Goal: Task Accomplishment & Management: Manage account settings

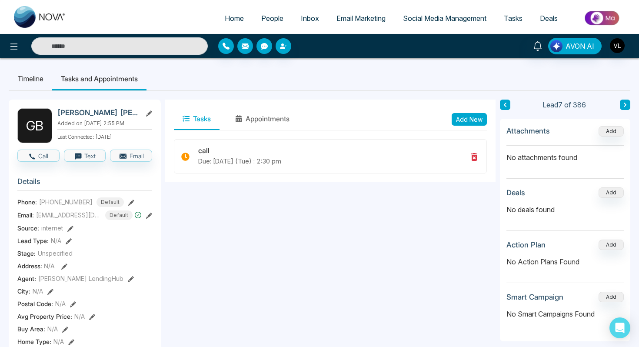
click at [262, 20] on span "People" at bounding box center [272, 18] width 22 height 9
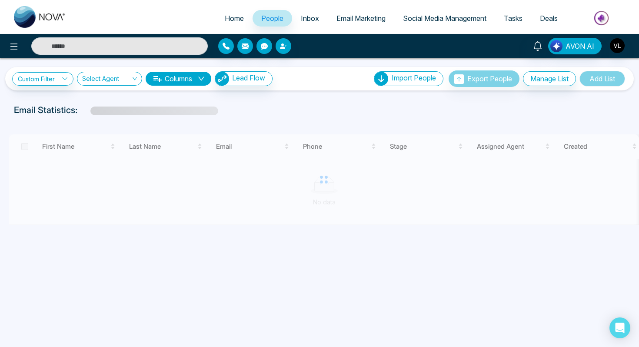
click at [107, 37] on div "AVON AI" at bounding box center [319, 46] width 639 height 24
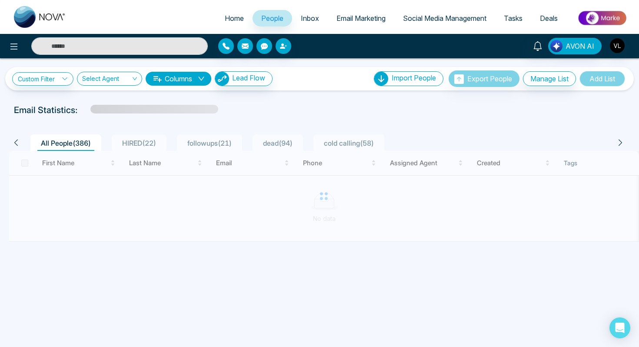
click at [115, 45] on input "text" at bounding box center [119, 45] width 177 height 17
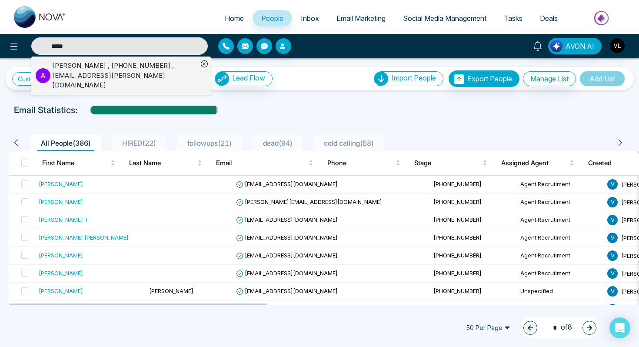
type input "*****"
click at [61, 67] on div "[PERSON_NAME] , [PHONE_NUMBER] , [EMAIL_ADDRESS][PERSON_NAME][DOMAIN_NAME]" at bounding box center [125, 76] width 146 height 30
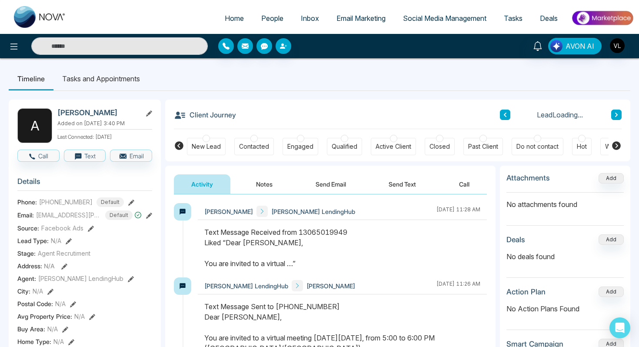
click at [399, 189] on button "Send Text" at bounding box center [402, 184] width 62 height 20
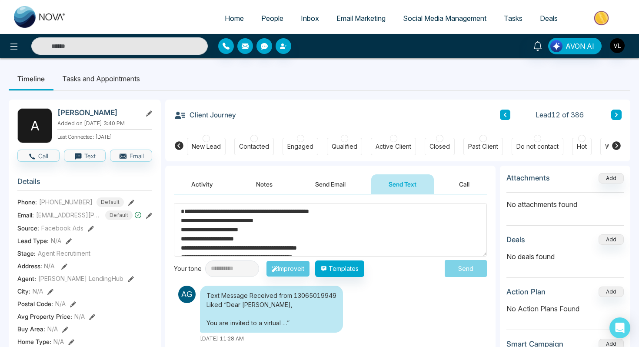
scroll to position [14, 0]
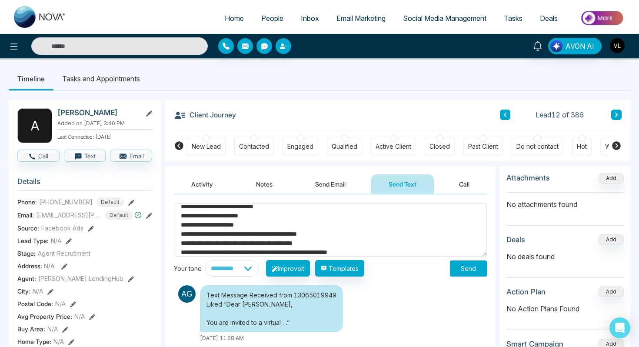
type textarea "**********"
click at [463, 268] on button "Send" at bounding box center [468, 268] width 37 height 16
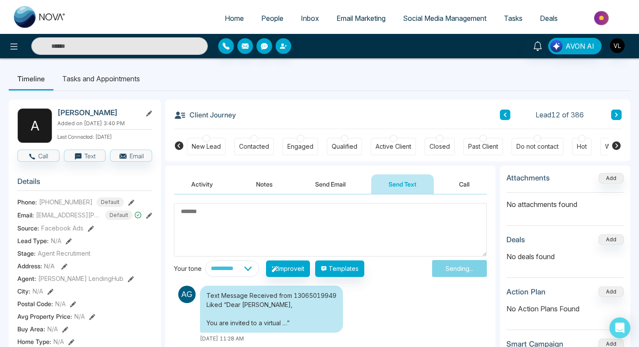
scroll to position [0, 0]
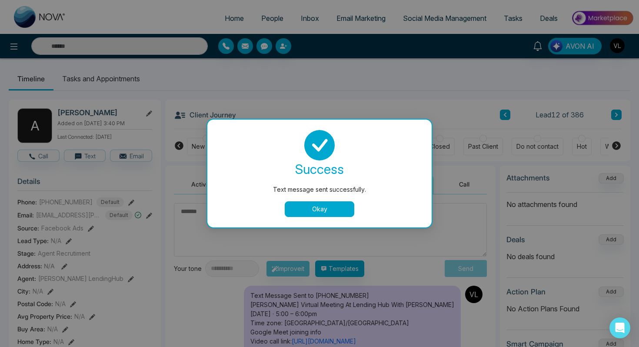
click at [350, 190] on div "Text message sent successfully." at bounding box center [320, 190] width 190 height 10
click at [323, 210] on button "Okay" at bounding box center [320, 209] width 70 height 16
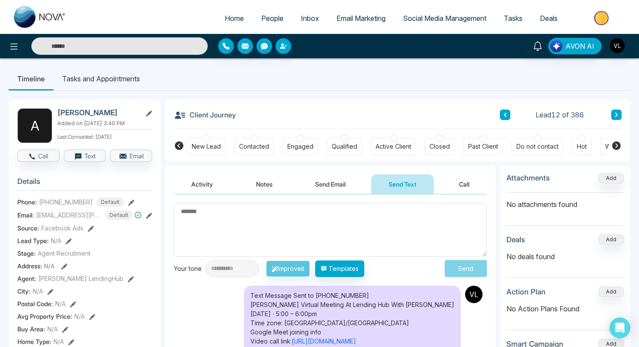
click at [326, 185] on button "Send Email" at bounding box center [330, 184] width 65 height 20
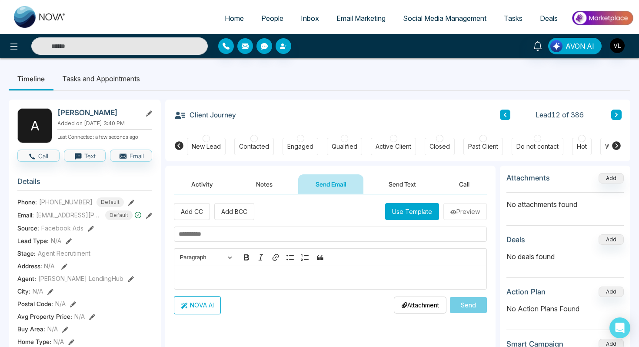
click at [254, 282] on p "Editor editing area: main" at bounding box center [331, 277] width 304 height 10
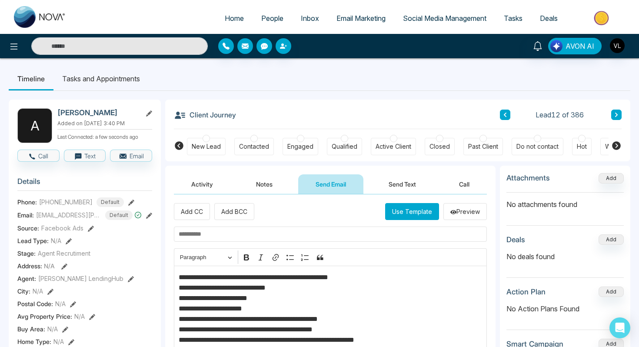
scroll to position [6, 0]
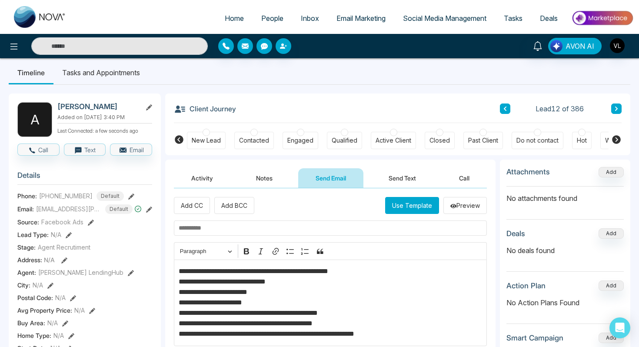
click at [214, 230] on input "text" at bounding box center [330, 227] width 313 height 15
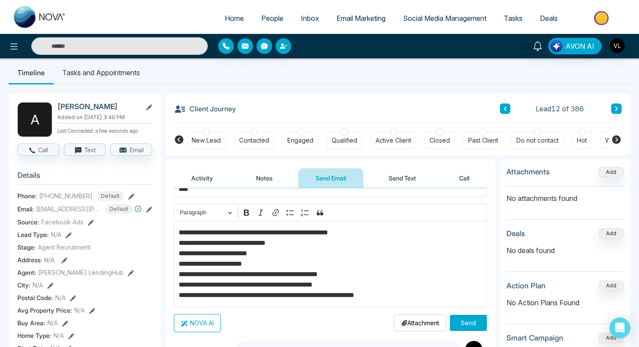
type input "****"
click at [467, 327] on button "Send" at bounding box center [468, 323] width 37 height 16
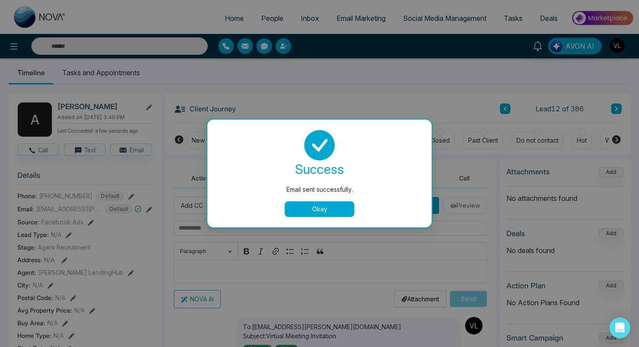
scroll to position [0, 0]
click at [336, 209] on button "Okay" at bounding box center [320, 209] width 70 height 16
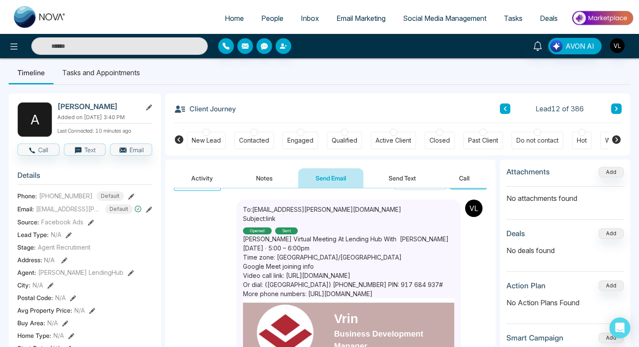
scroll to position [124, 0]
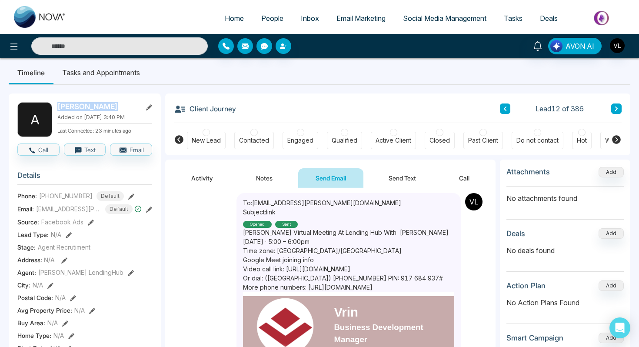
drag, startPoint x: 116, startPoint y: 105, endPoint x: 61, endPoint y: 105, distance: 55.2
click at [60, 105] on h2 "[PERSON_NAME]" at bounding box center [97, 106] width 81 height 9
copy h2 "nurag Gautam"
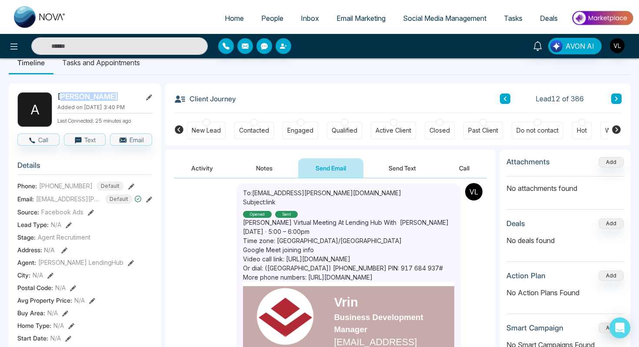
scroll to position [0, 0]
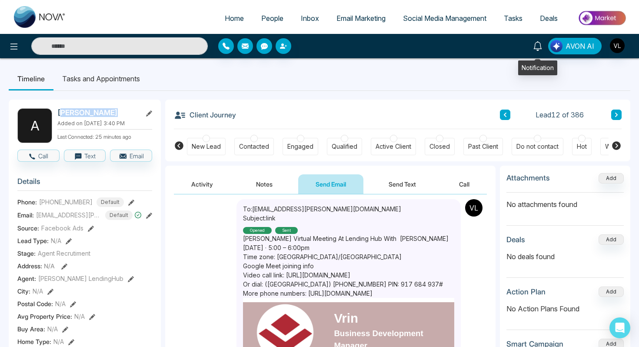
click at [537, 47] on icon at bounding box center [538, 46] width 10 height 10
click at [287, 115] on div "Client Journey Lead 12 of 386" at bounding box center [398, 115] width 448 height 30
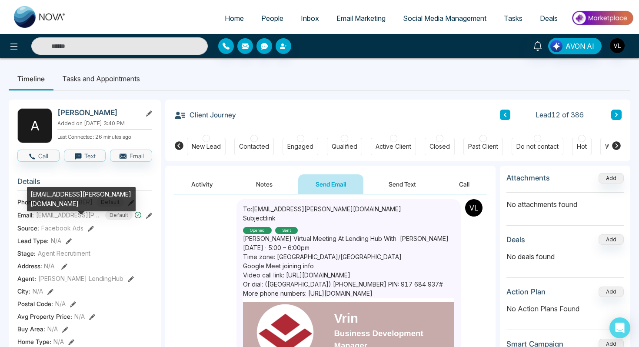
click at [75, 196] on div "[EMAIL_ADDRESS][PERSON_NAME][DOMAIN_NAME]" at bounding box center [81, 199] width 109 height 24
copy div "[EMAIL_ADDRESS][PERSON_NAME][DOMAIN_NAME]"
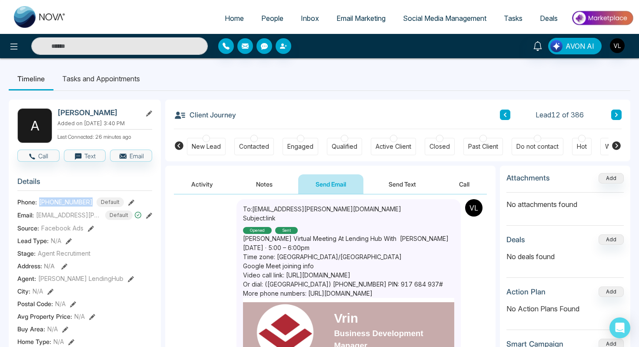
drag, startPoint x: 89, startPoint y: 200, endPoint x: 42, endPoint y: 203, distance: 47.1
click at [41, 203] on div "[PHONE_NUMBER] Default" at bounding box center [81, 202] width 85 height 10
copy span "13065019949"
click at [80, 50] on input "text" at bounding box center [119, 45] width 177 height 17
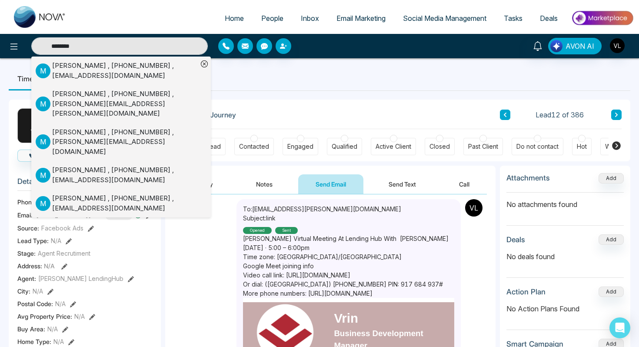
type input "********"
click at [53, 71] on div "[PERSON_NAME] , [PHONE_NUMBER] , [EMAIL_ADDRESS][DOMAIN_NAME]" at bounding box center [125, 71] width 146 height 20
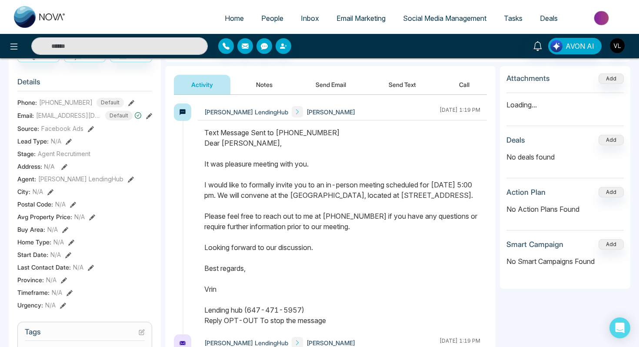
scroll to position [104, 0]
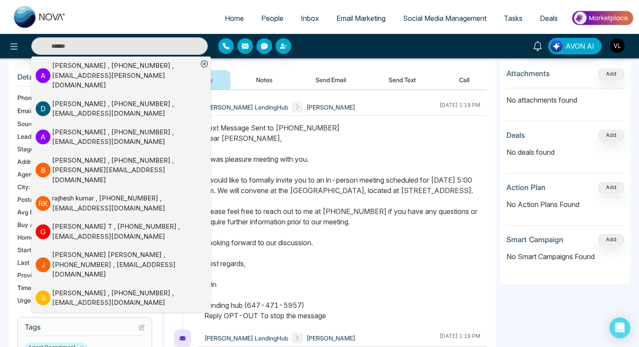
click at [256, 157] on div "Text Message Sent to [PHONE_NUMBER] Dear [PERSON_NAME], It was pleasure meeting…" at bounding box center [342, 222] width 276 height 198
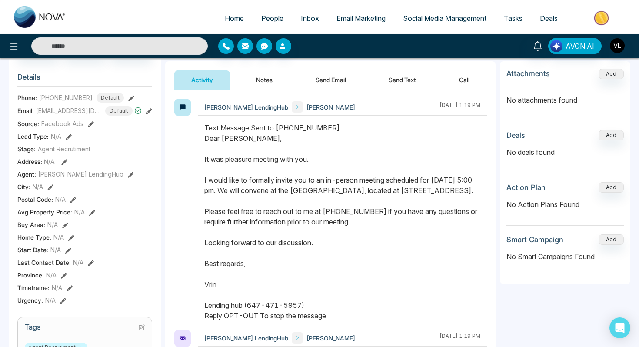
drag, startPoint x: 203, startPoint y: 139, endPoint x: 309, endPoint y: 318, distance: 207.8
click at [309, 318] on div at bounding box center [342, 226] width 289 height 207
click at [134, 51] on input "text" at bounding box center [119, 45] width 177 height 17
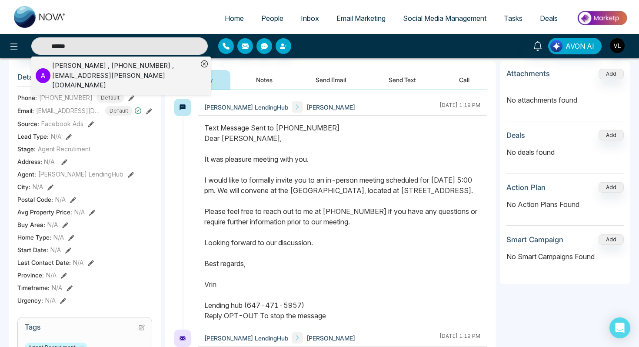
type input "******"
click at [129, 78] on div "[PERSON_NAME] , [PHONE_NUMBER] , [EMAIL_ADDRESS][PERSON_NAME][DOMAIN_NAME]" at bounding box center [125, 76] width 146 height 30
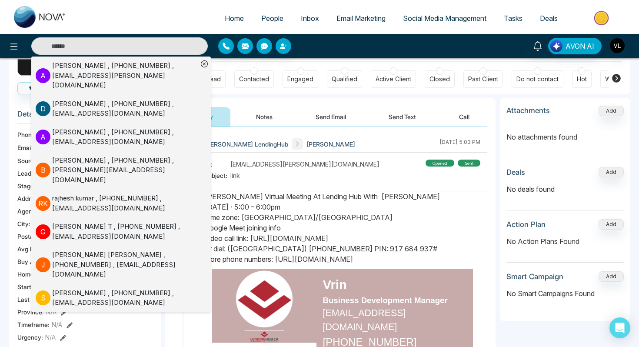
scroll to position [69, 0]
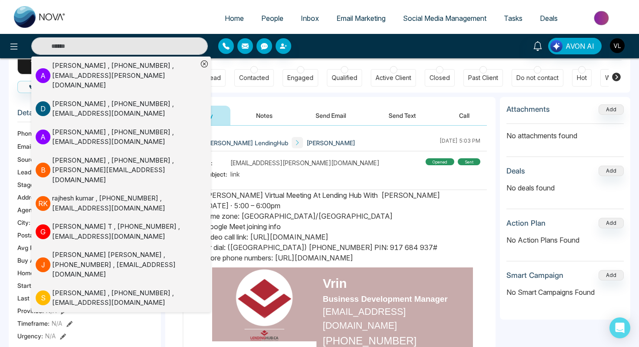
click at [322, 122] on button "Send Email" at bounding box center [330, 116] width 65 height 20
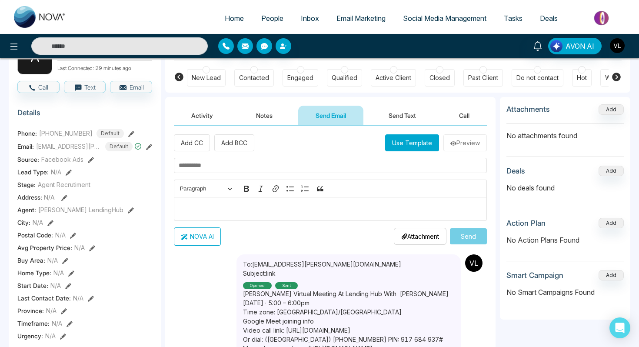
click at [210, 210] on p "Editor editing area: main" at bounding box center [331, 208] width 304 height 10
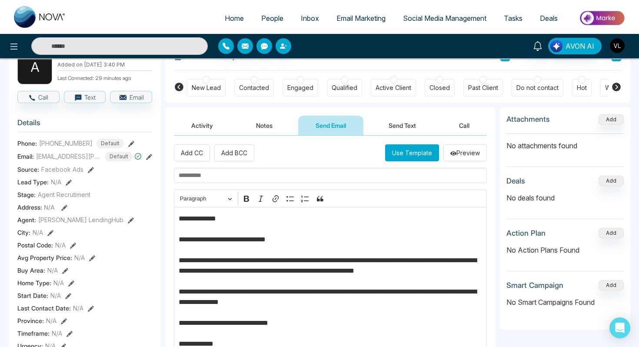
scroll to position [40, 0]
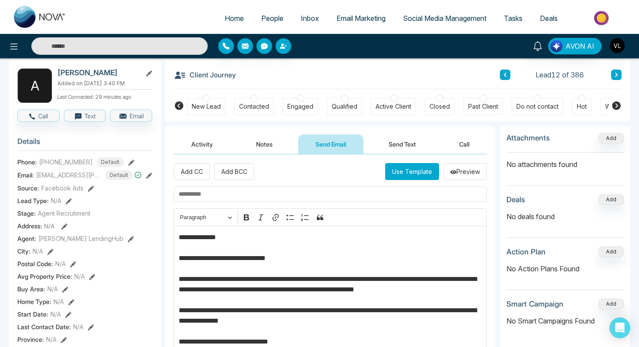
click at [71, 71] on h2 "[PERSON_NAME]" at bounding box center [97, 72] width 81 height 9
copy h2 "Anurag"
click at [212, 238] on p "**********" at bounding box center [331, 320] width 304 height 177
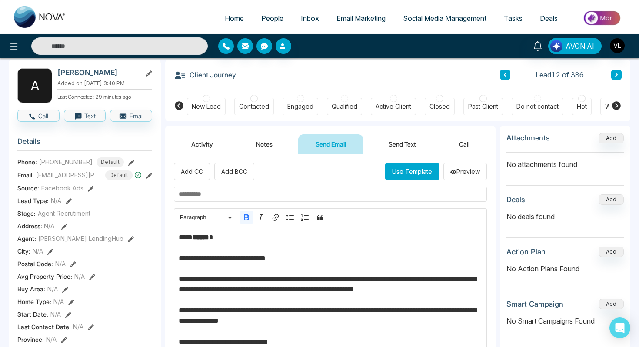
click at [209, 238] on strong "******" at bounding box center [201, 237] width 17 height 7
click at [250, 216] on icon "Editor toolbar" at bounding box center [246, 217] width 9 height 9
click at [217, 197] on input "text" at bounding box center [330, 194] width 313 height 15
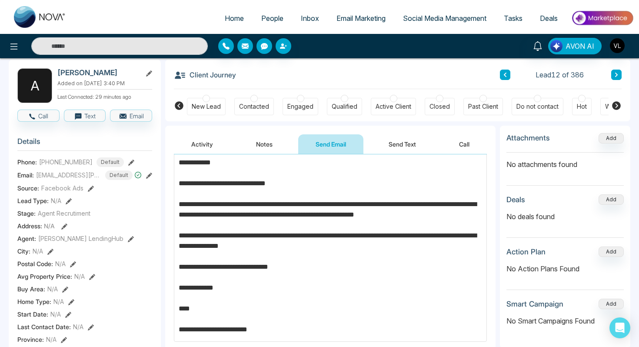
scroll to position [98, 0]
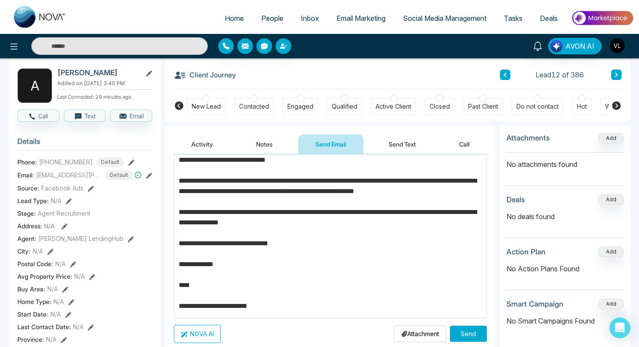
type input "**********"
drag, startPoint x: 415, startPoint y: 183, endPoint x: 453, endPoint y: 182, distance: 37.8
click at [453, 183] on p "**********" at bounding box center [331, 222] width 304 height 177
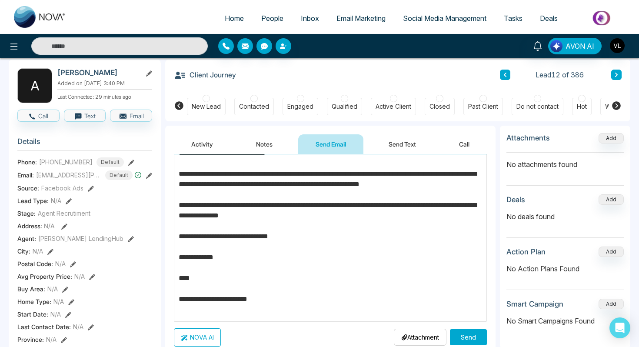
scroll to position [104, 0]
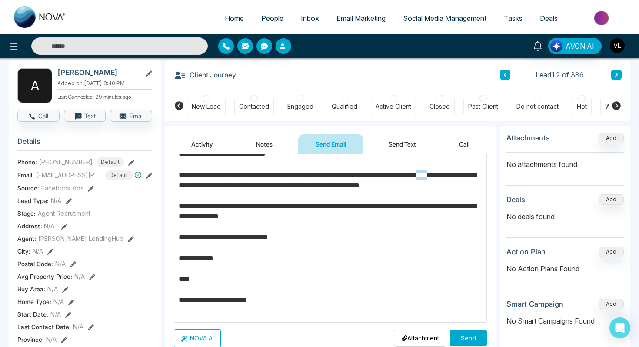
drag, startPoint x: 193, startPoint y: 185, endPoint x: 179, endPoint y: 185, distance: 14.3
click at [179, 185] on p "**********" at bounding box center [331, 222] width 304 height 188
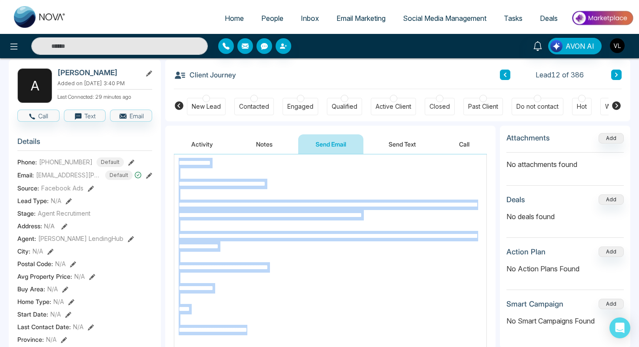
scroll to position [0, 0]
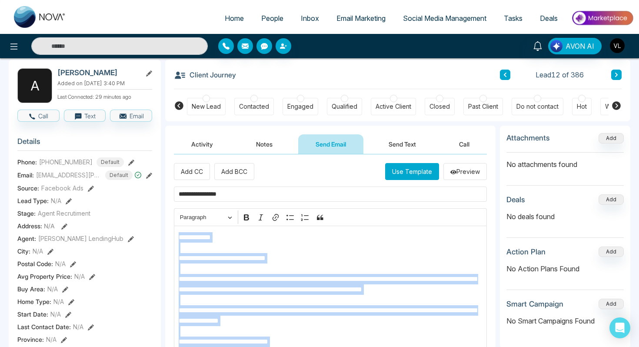
drag, startPoint x: 286, startPoint y: 311, endPoint x: 179, endPoint y: 236, distance: 130.5
click at [179, 236] on p "**********" at bounding box center [331, 326] width 304 height 188
copy p "**********"
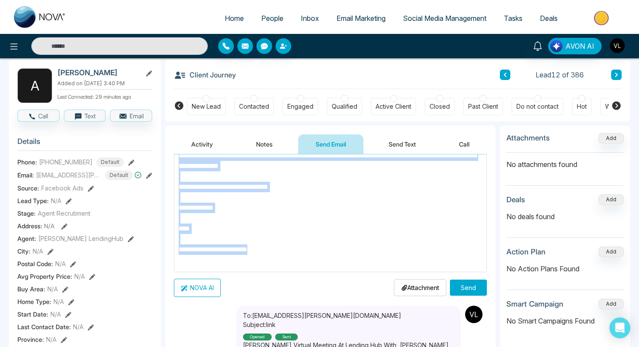
scroll to position [158, 0]
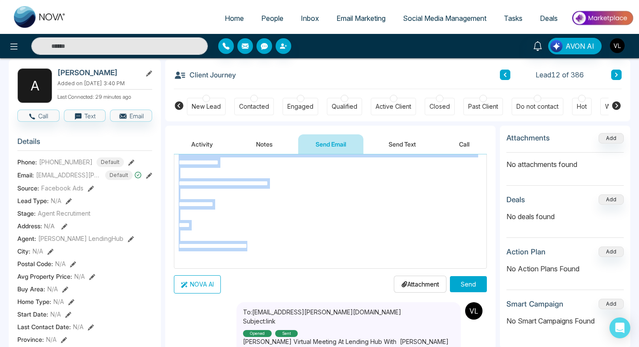
click at [468, 286] on button "Send" at bounding box center [468, 284] width 37 height 16
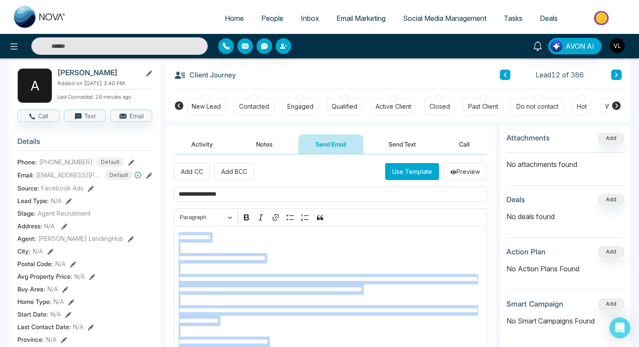
scroll to position [0, 0]
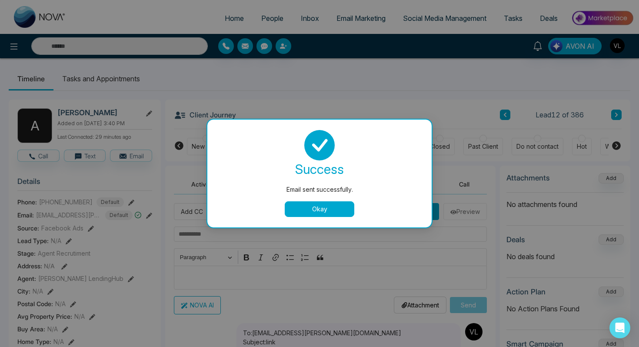
click at [393, 187] on div "Email sent successfully." at bounding box center [320, 190] width 190 height 10
click at [331, 209] on button "Okay" at bounding box center [320, 209] width 70 height 16
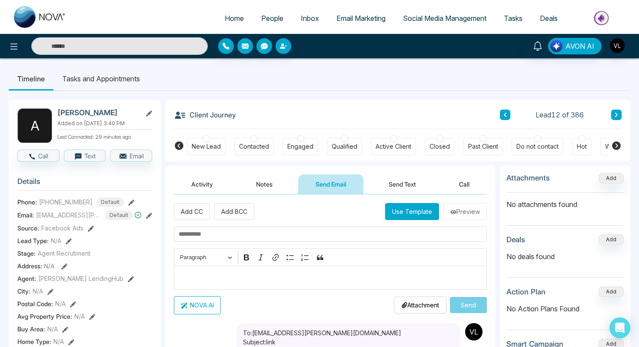
click at [383, 186] on button "Send Text" at bounding box center [402, 184] width 62 height 20
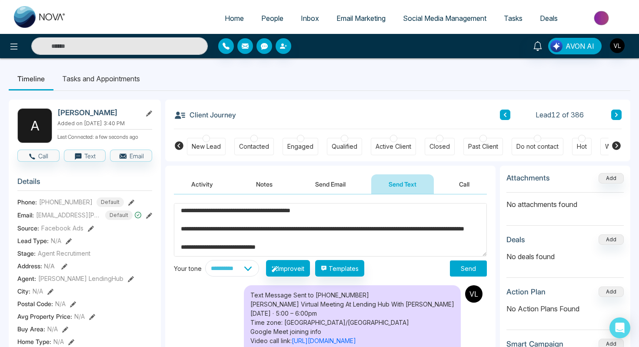
scroll to position [48, 0]
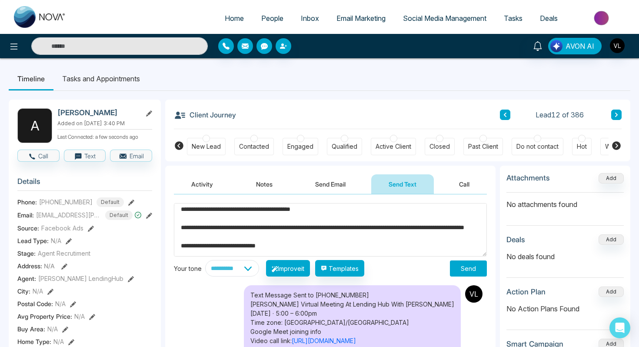
type textarea "**********"
click at [473, 270] on button "Send" at bounding box center [468, 268] width 37 height 16
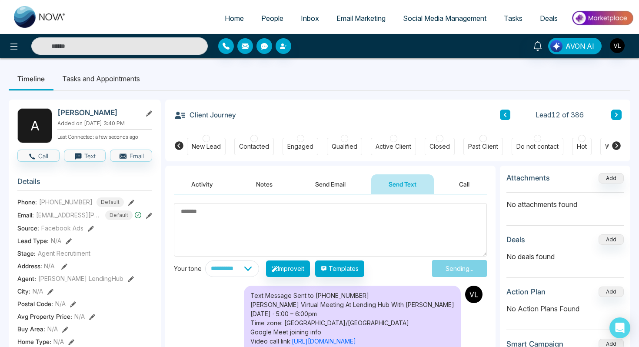
scroll to position [0, 0]
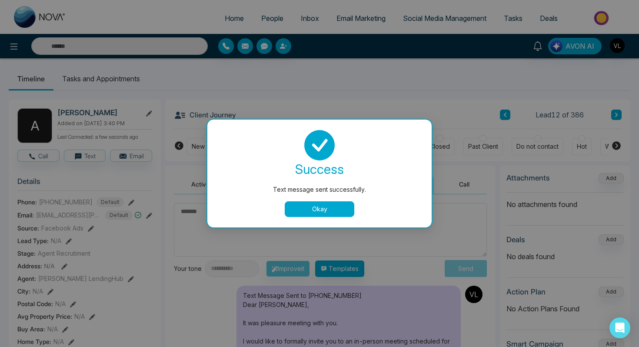
click at [338, 210] on button "Okay" at bounding box center [320, 209] width 70 height 16
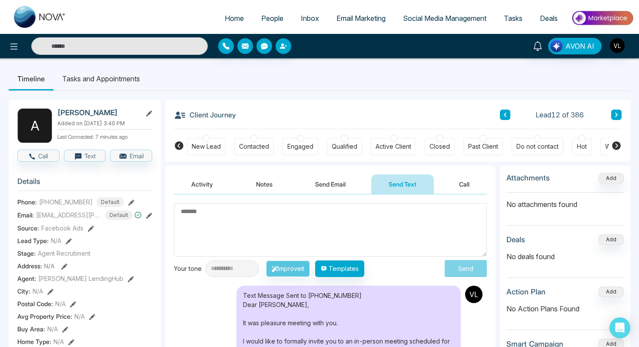
click at [93, 46] on input "text" at bounding box center [119, 45] width 177 height 17
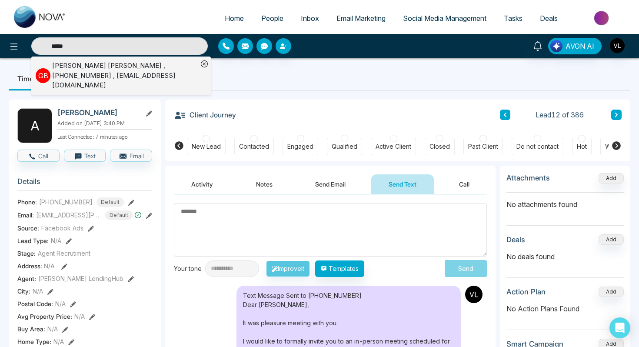
type input "*****"
click at [107, 67] on div "[PERSON_NAME] [PERSON_NAME] , [PHONE_NUMBER] , [EMAIL_ADDRESS][DOMAIN_NAME]" at bounding box center [125, 76] width 146 height 30
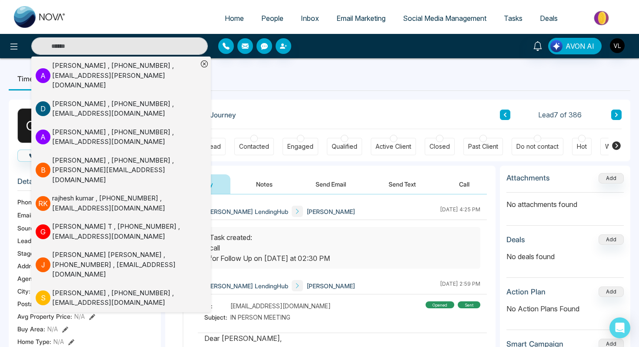
click at [260, 83] on ul "Timeline Tasks and Appointments" at bounding box center [320, 78] width 622 height 23
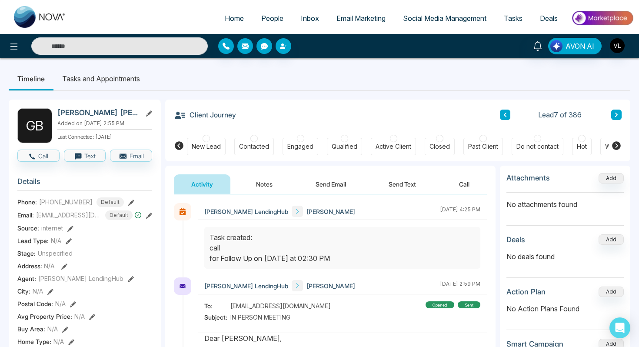
click at [127, 87] on li "Tasks and Appointments" at bounding box center [100, 78] width 95 height 23
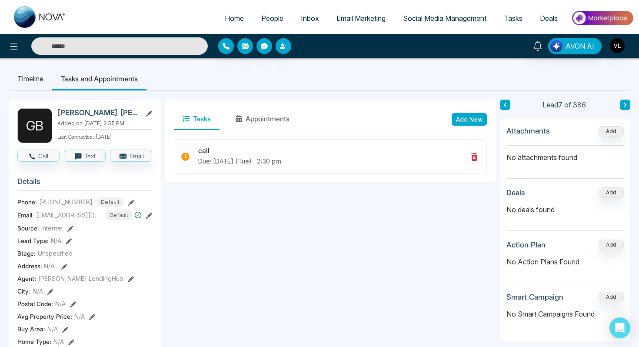
click at [480, 116] on button "Add New" at bounding box center [469, 119] width 35 height 13
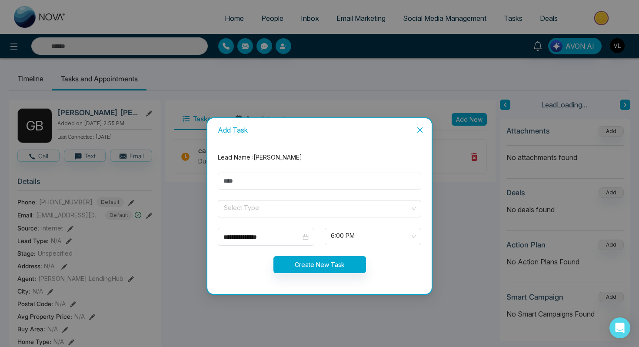
click at [327, 177] on input "text" at bounding box center [319, 181] width 203 height 17
type input "****"
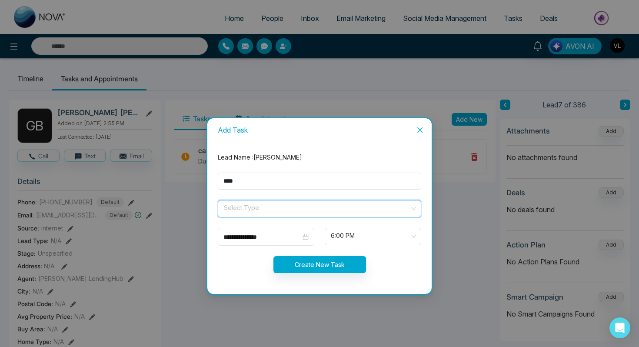
click at [281, 203] on input "search" at bounding box center [316, 206] width 187 height 13
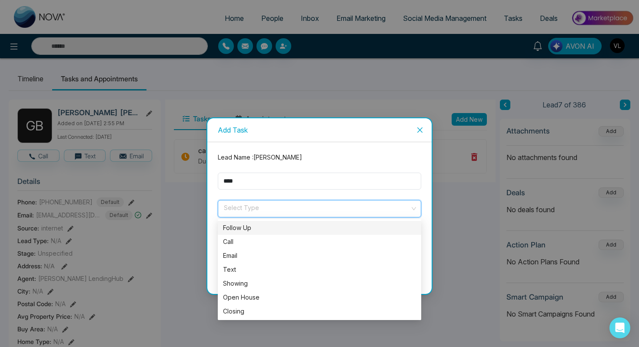
click at [250, 227] on div "Follow Up" at bounding box center [319, 228] width 193 height 10
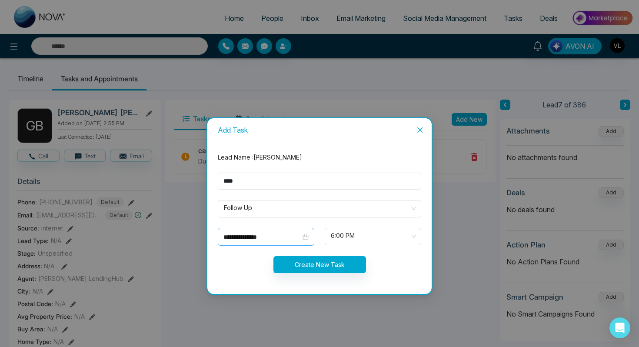
click at [307, 235] on div "**********" at bounding box center [265, 237] width 85 height 10
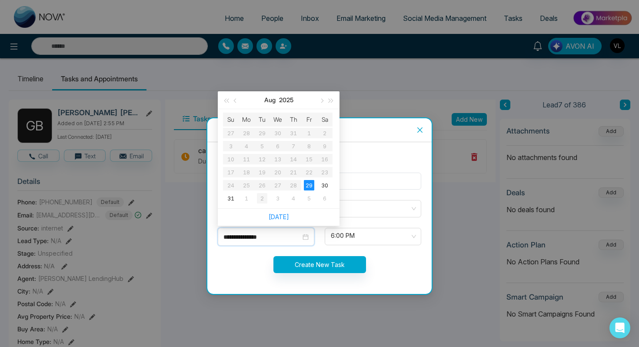
type input "**********"
click at [257, 200] on div "2" at bounding box center [262, 198] width 10 height 10
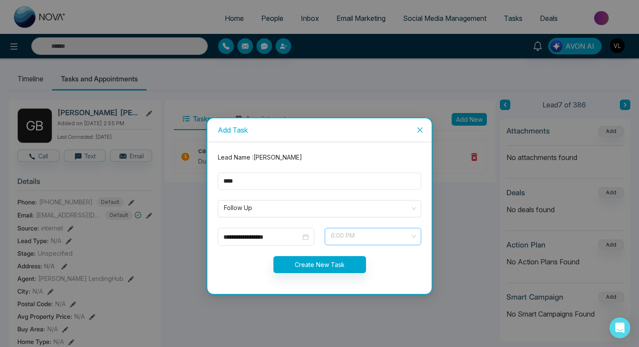
click at [328, 234] on div "6:00 PM" at bounding box center [373, 236] width 97 height 17
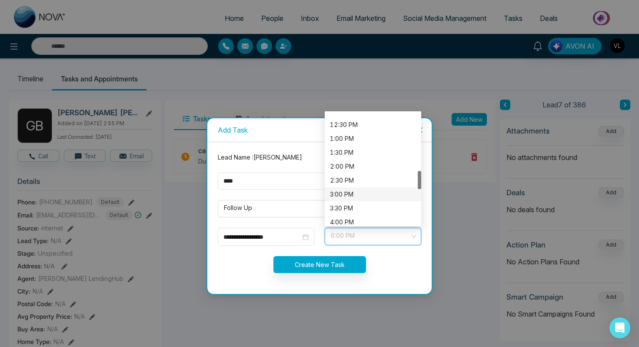
scroll to position [345, 0]
click at [342, 123] on div "12:30 PM" at bounding box center [373, 123] width 86 height 10
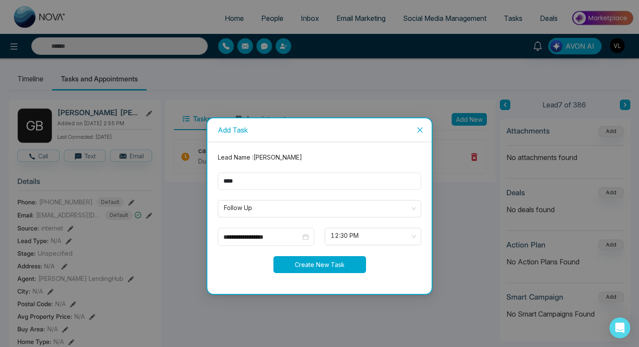
click at [305, 262] on button "Create New Task" at bounding box center [319, 264] width 93 height 17
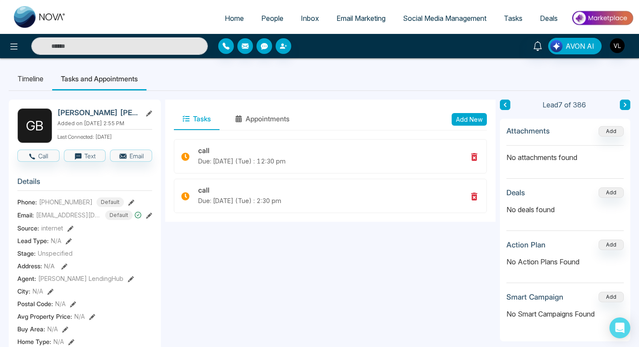
click at [261, 15] on span "People" at bounding box center [272, 18] width 22 height 9
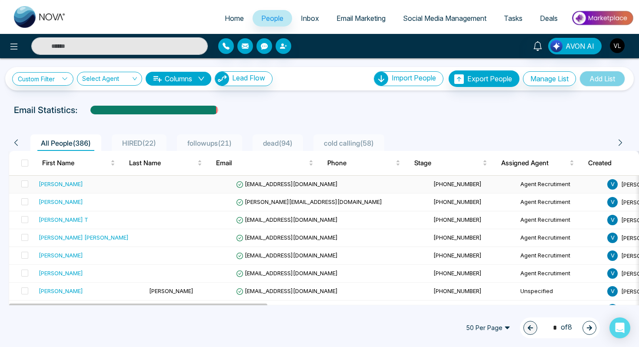
click at [97, 187] on div "[PERSON_NAME]" at bounding box center [90, 184] width 103 height 9
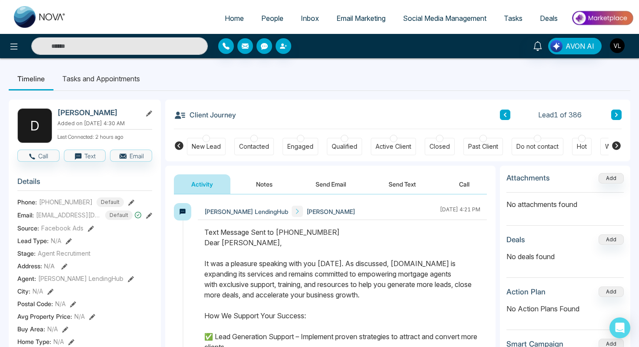
click at [620, 50] on img "button" at bounding box center [617, 45] width 15 height 15
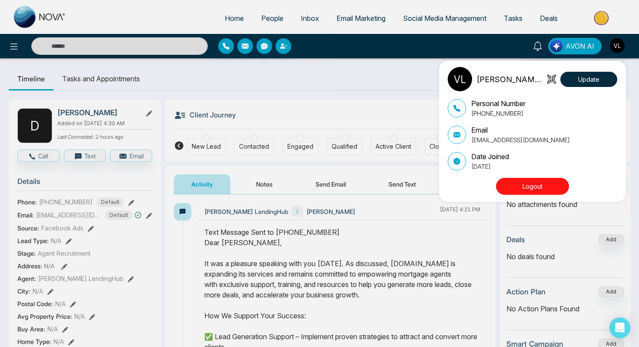
click at [534, 185] on button "Logout" at bounding box center [532, 186] width 73 height 17
